Goal: Find specific page/section: Find specific page/section

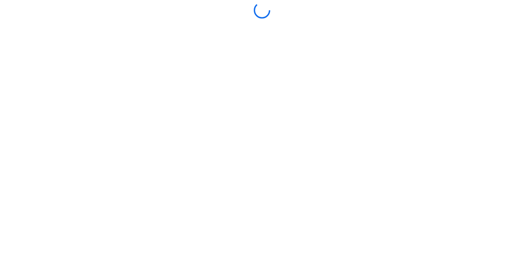
click at [274, 218] on div at bounding box center [262, 132] width 520 height 261
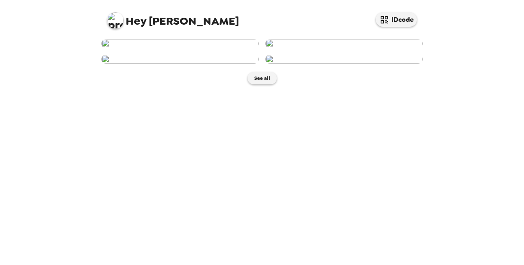
scroll to position [274, 0]
click at [262, 84] on button "See all" at bounding box center [262, 78] width 29 height 12
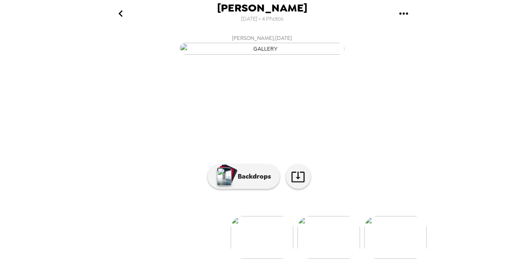
scroll to position [91, 0]
click at [321, 232] on img at bounding box center [329, 237] width 63 height 43
click at [338, 232] on img at bounding box center [329, 237] width 63 height 43
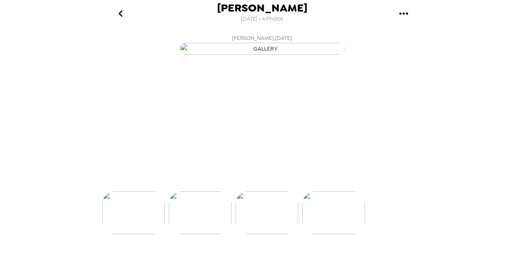
scroll to position [0, 132]
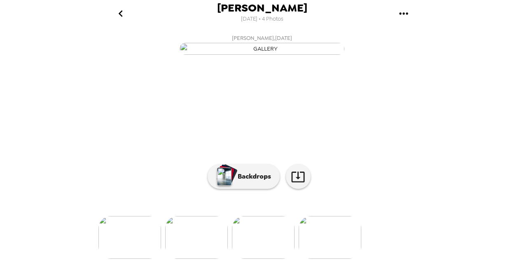
click at [340, 239] on img at bounding box center [330, 237] width 63 height 43
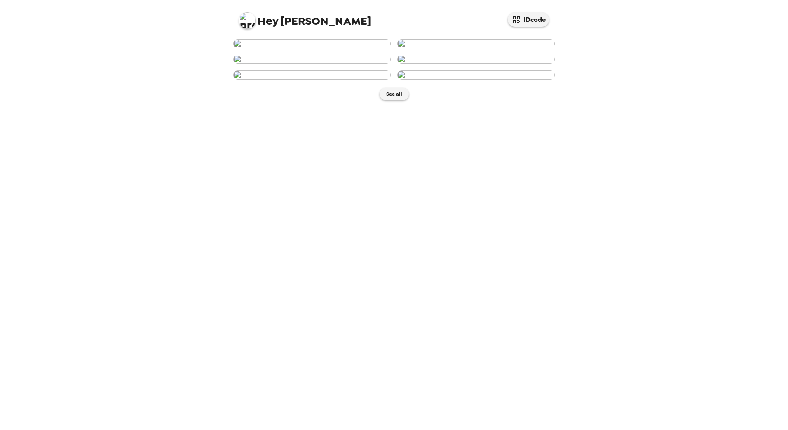
click at [340, 48] on img at bounding box center [311, 43] width 157 height 9
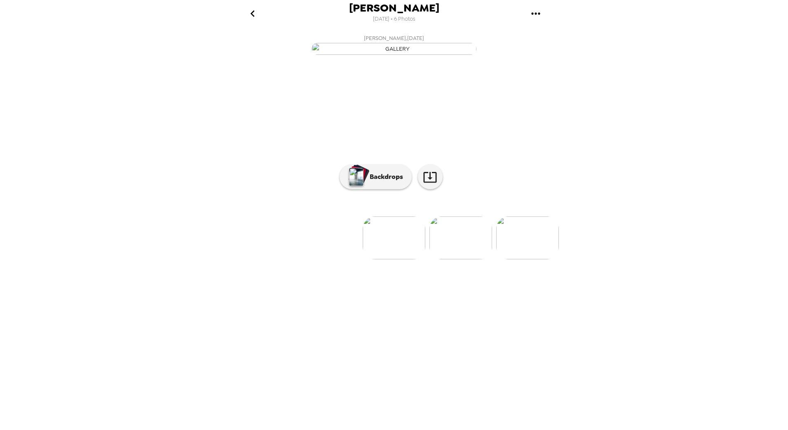
click at [470, 259] on img at bounding box center [460, 237] width 63 height 43
click at [460, 259] on img at bounding box center [461, 237] width 63 height 43
click at [475, 259] on img at bounding box center [461, 237] width 63 height 43
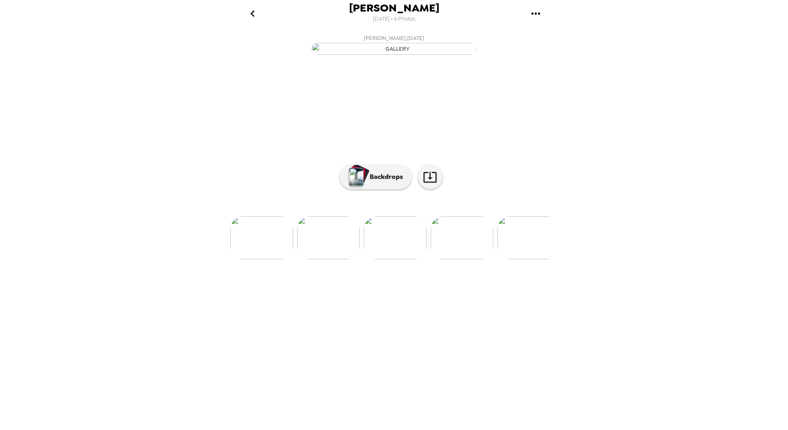
scroll to position [0, 26]
click at [354, 259] on img at bounding box center [368, 237] width 63 height 43
click at [471, 259] on img at bounding box center [460, 237] width 63 height 43
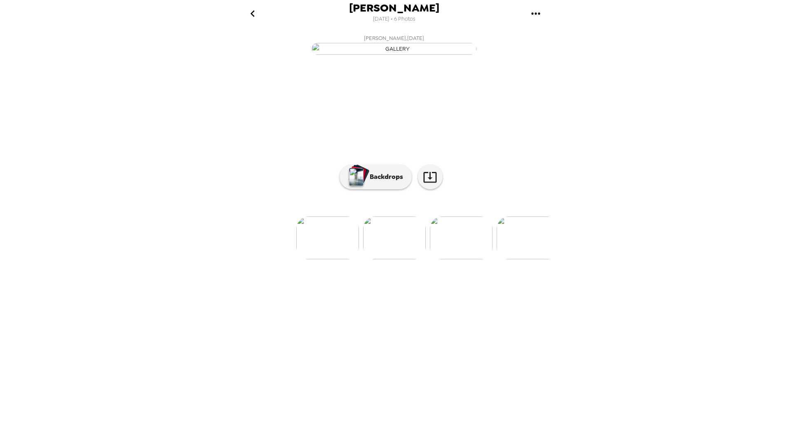
click at [332, 259] on img at bounding box center [327, 237] width 63 height 43
click at [392, 189] on button "Backdrops" at bounding box center [376, 176] width 72 height 25
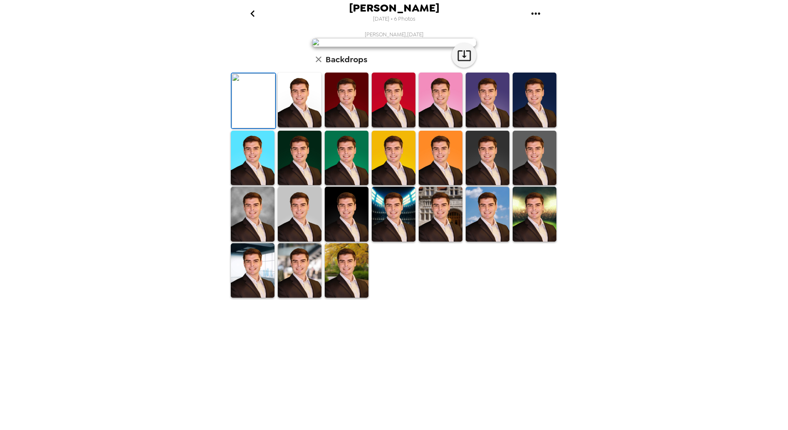
scroll to position [41, 0]
click at [297, 127] on img at bounding box center [300, 100] width 44 height 55
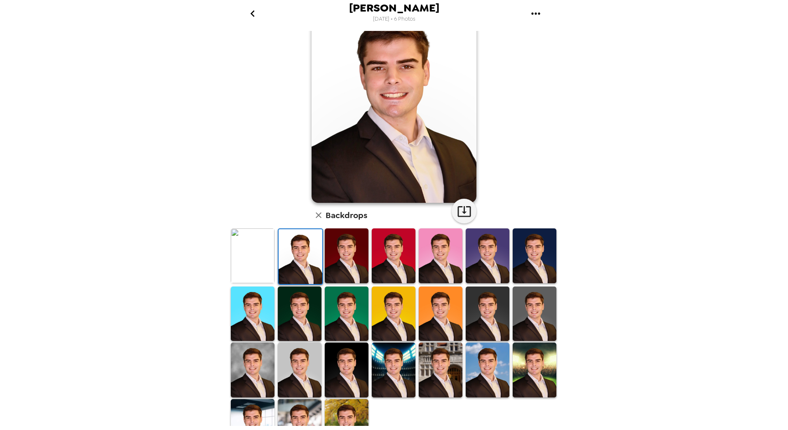
click at [254, 257] on img at bounding box center [253, 255] width 44 height 55
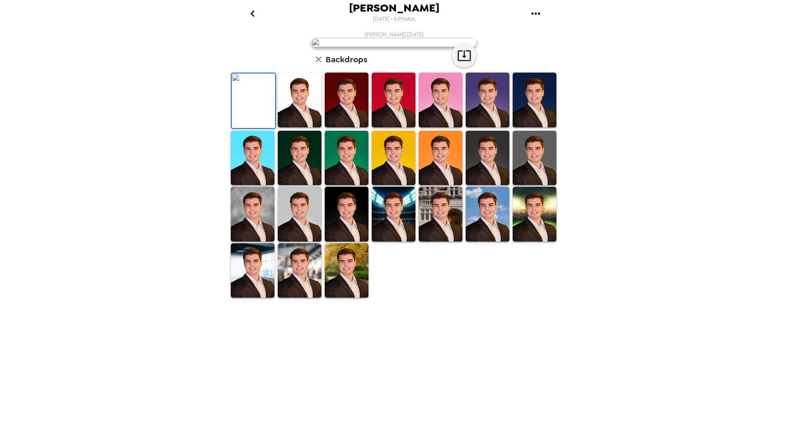
click at [357, 242] on img at bounding box center [347, 214] width 44 height 55
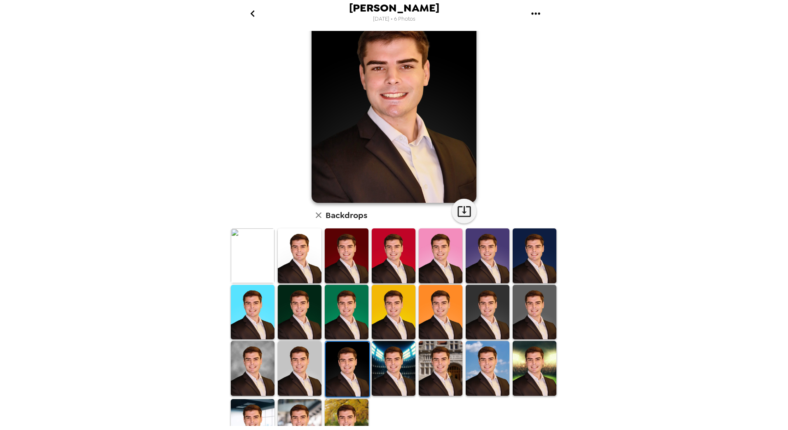
click at [299, 370] on img at bounding box center [300, 368] width 44 height 55
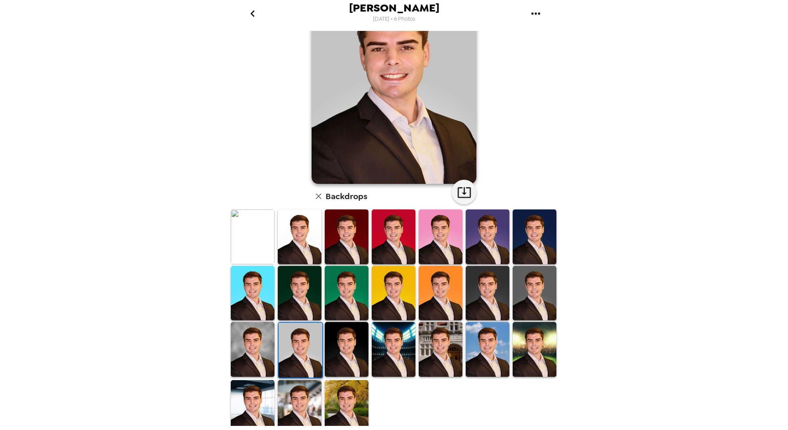
scroll to position [66, 0]
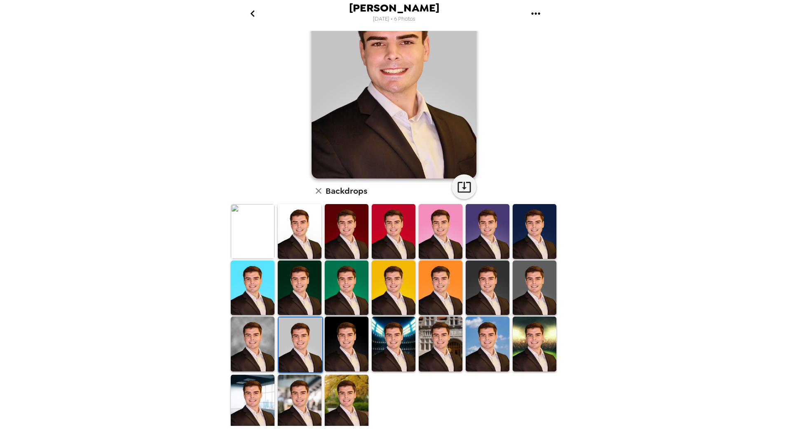
click at [516, 289] on img at bounding box center [535, 287] width 44 height 55
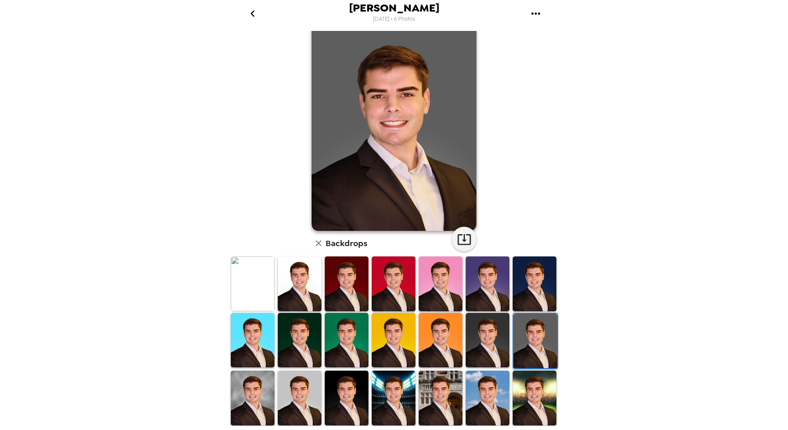
scroll to position [0, 0]
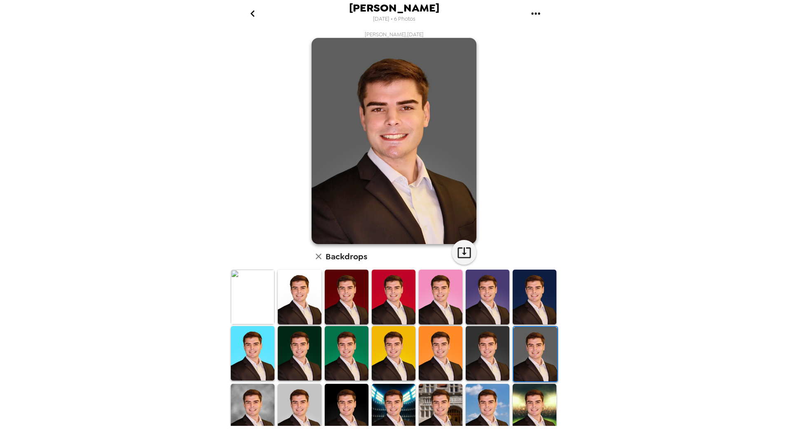
click at [492, 347] on img at bounding box center [488, 353] width 44 height 55
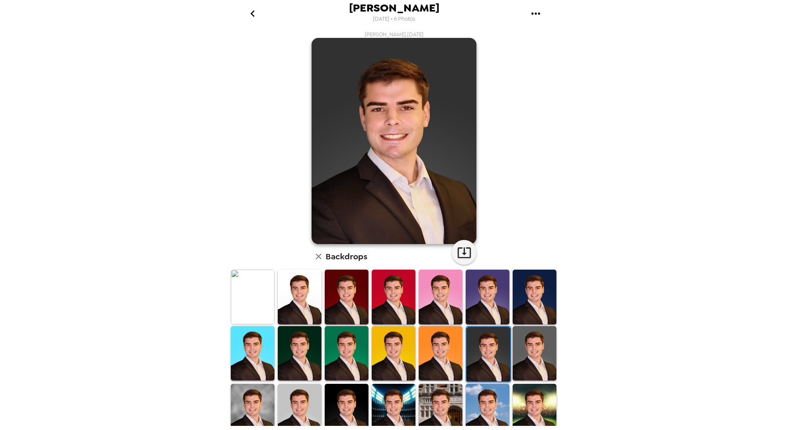
click at [518, 344] on img at bounding box center [535, 353] width 44 height 55
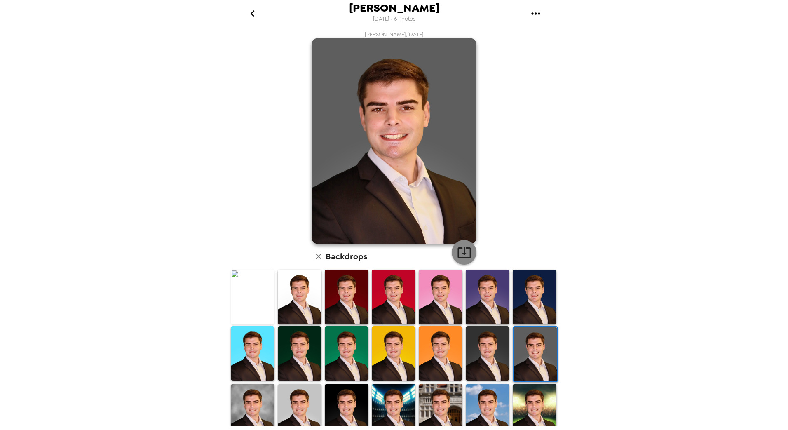
click at [453, 256] on button "button" at bounding box center [464, 252] width 25 height 25
click at [479, 335] on img at bounding box center [488, 353] width 44 height 55
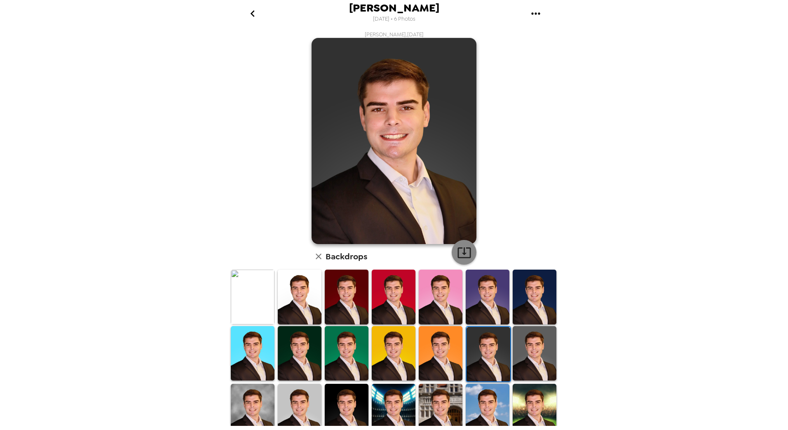
click at [462, 256] on icon "button" at bounding box center [464, 252] width 14 height 14
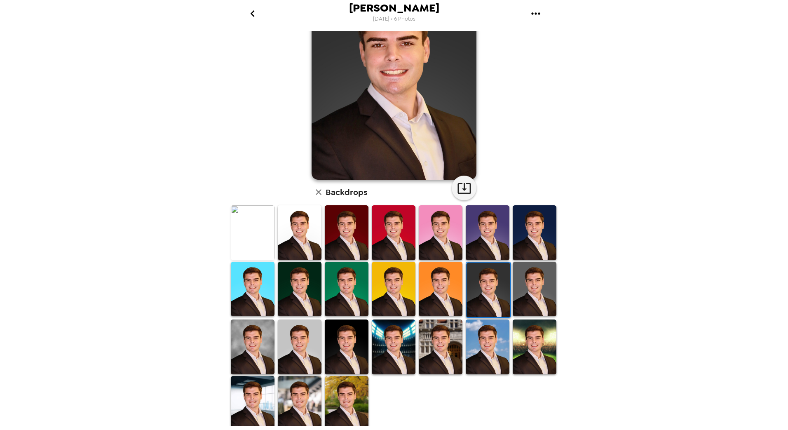
scroll to position [66, 0]
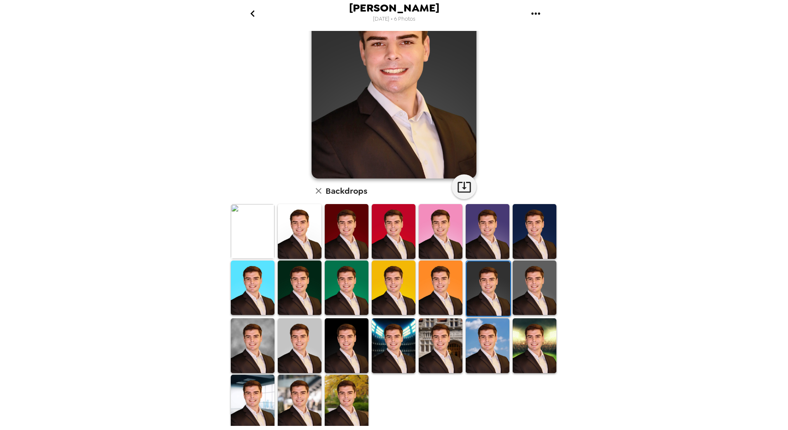
click at [258, 389] on img at bounding box center [253, 402] width 44 height 55
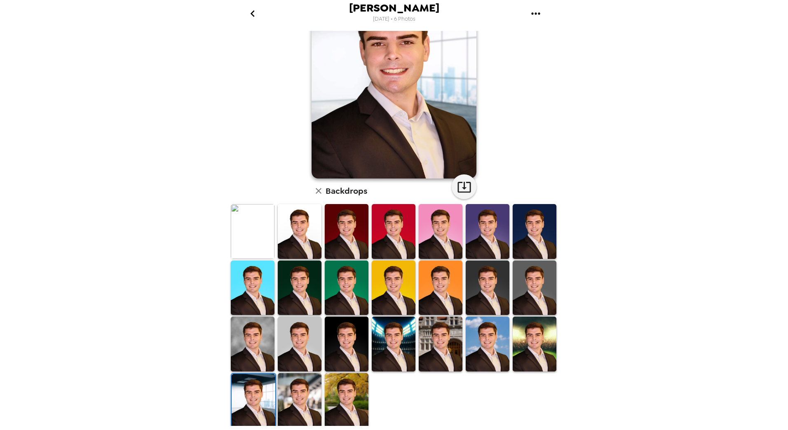
click at [351, 389] on img at bounding box center [347, 400] width 44 height 55
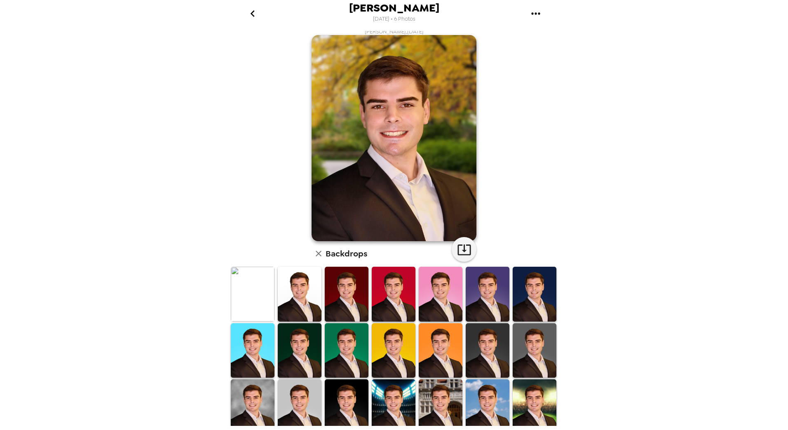
scroll to position [0, 0]
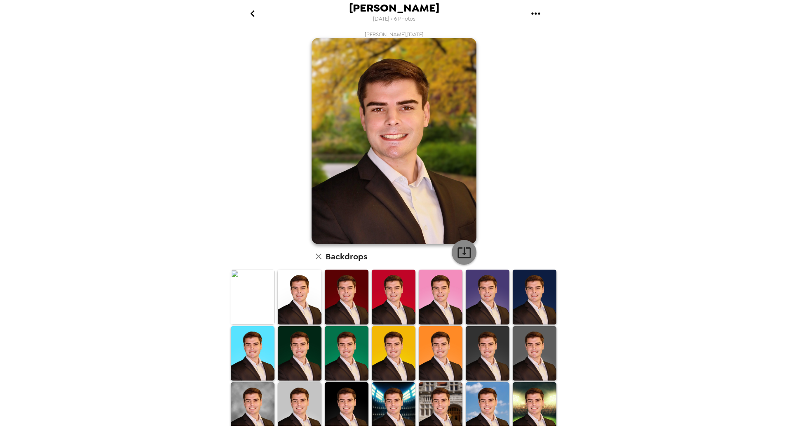
click at [458, 251] on icon "button" at bounding box center [464, 252] width 14 height 14
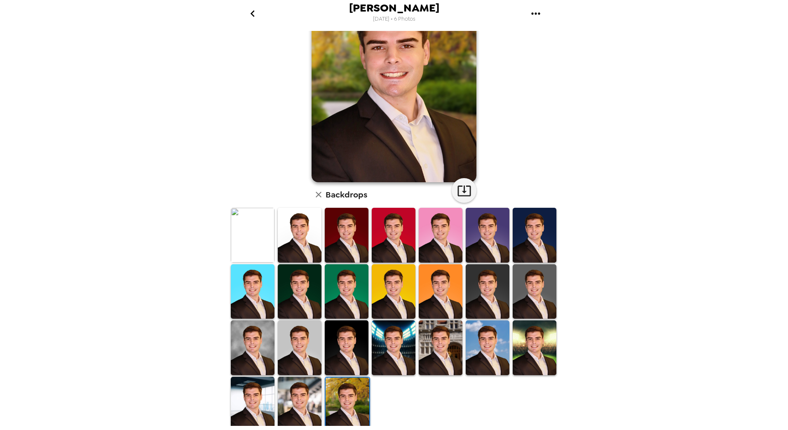
scroll to position [66, 0]
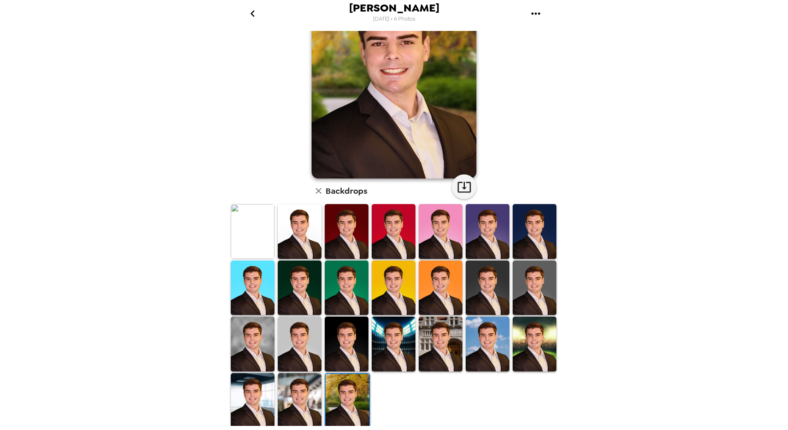
click at [305, 290] on img at bounding box center [300, 287] width 44 height 55
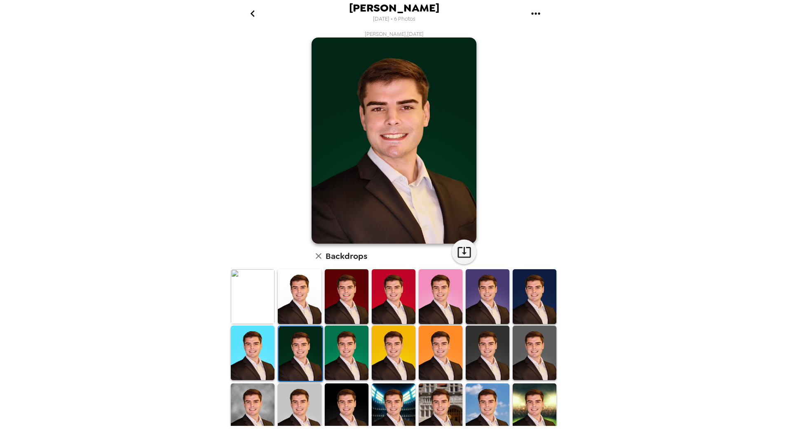
scroll to position [0, 0]
click at [457, 256] on icon "button" at bounding box center [463, 252] width 13 height 11
click at [263, 302] on img at bounding box center [253, 297] width 44 height 55
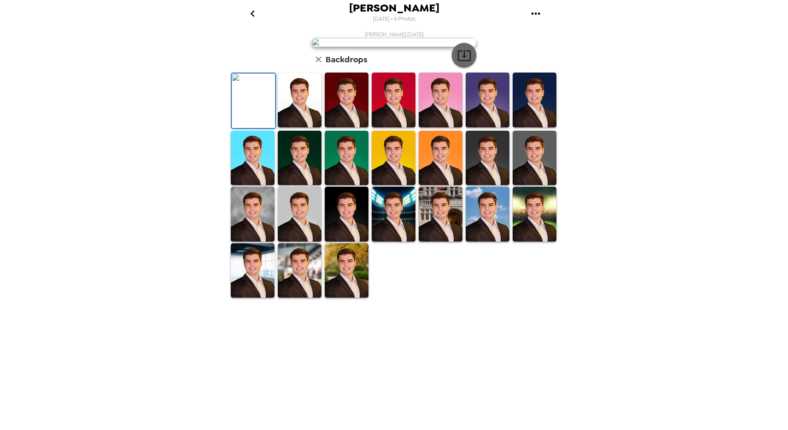
click at [460, 61] on icon "button" at bounding box center [463, 55] width 13 height 11
